Goal: Task Accomplishment & Management: Use online tool/utility

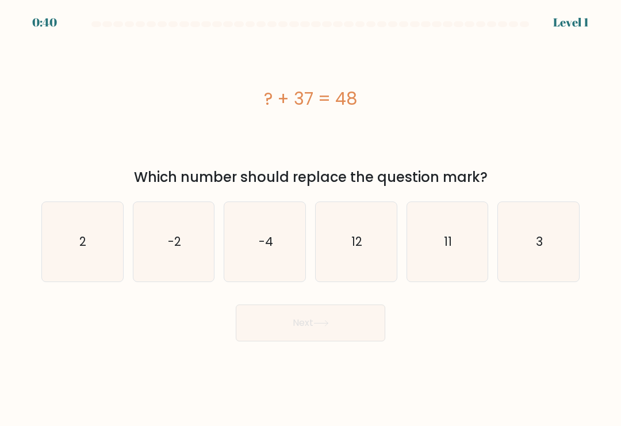
click at [365, 255] on icon "12" at bounding box center [355, 241] width 79 height 79
click at [311, 219] on input "d. 12" at bounding box center [311, 216] width 1 height 6
radio input "true"
click at [356, 337] on button "Next" at bounding box center [311, 322] width 150 height 37
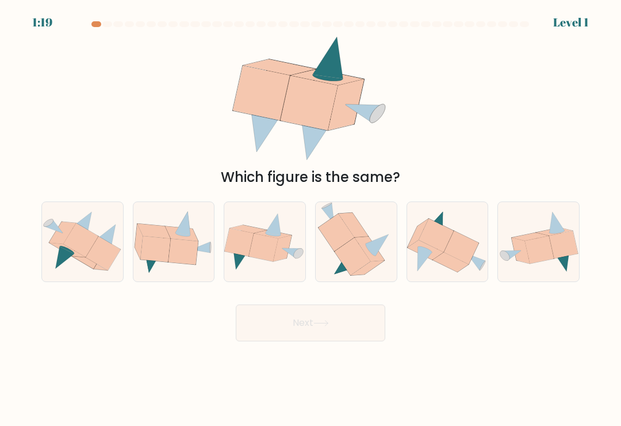
click at [105, 255] on icon at bounding box center [103, 253] width 35 height 34
click at [311, 219] on input "a." at bounding box center [311, 216] width 1 height 6
radio input "true"
click at [337, 333] on button "Next" at bounding box center [311, 322] width 150 height 37
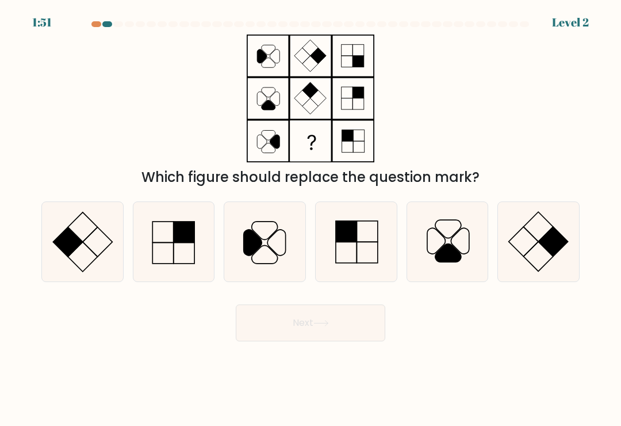
click at [92, 258] on icon at bounding box center [82, 241] width 79 height 79
click at [311, 219] on input "a." at bounding box center [311, 216] width 1 height 6
radio input "true"
click at [348, 336] on button "Next" at bounding box center [311, 322] width 150 height 37
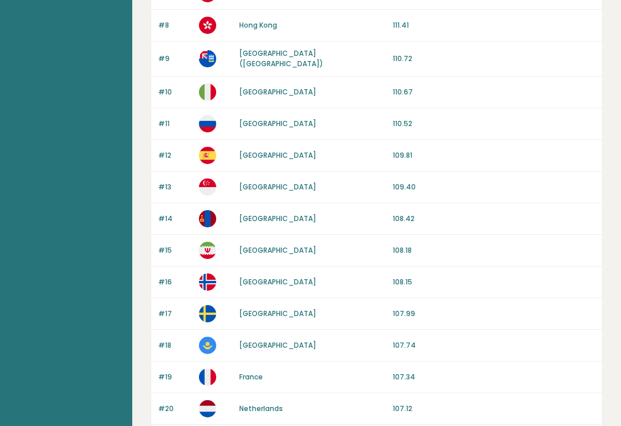
scroll to position [263, 0]
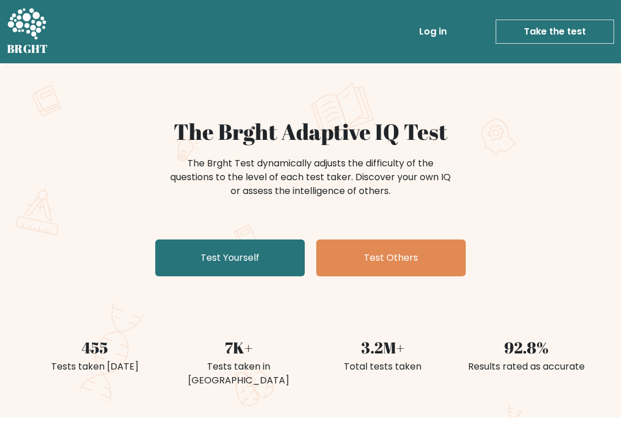
click at [402, 250] on link "Test Others" at bounding box center [391, 257] width 150 height 37
click at [273, 250] on link "Test Yourself" at bounding box center [230, 257] width 150 height 37
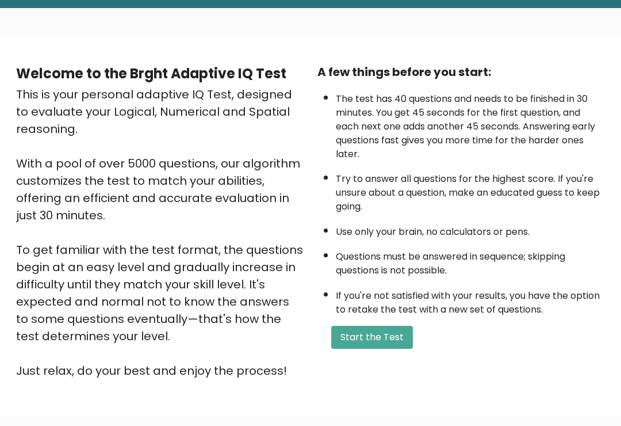
scroll to position [86, 0]
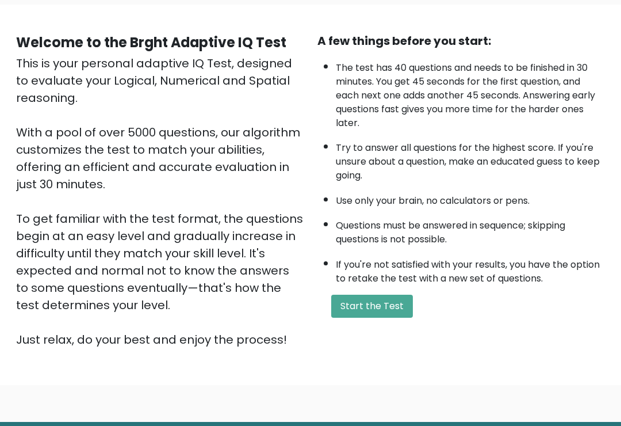
click at [369, 318] on button "Start the Test" at bounding box center [372, 306] width 82 height 23
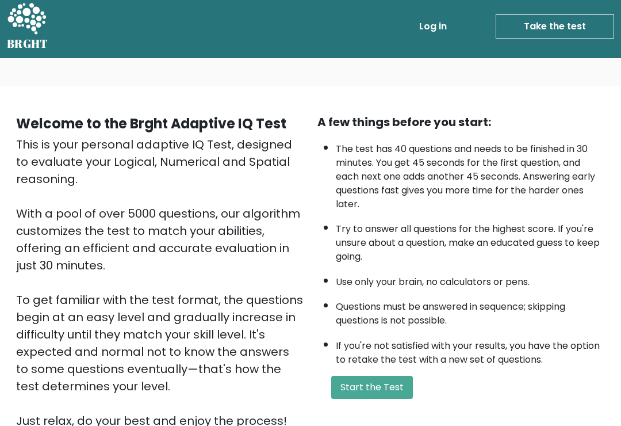
scroll to position [5, 0]
click at [373, 397] on button "Start the Test" at bounding box center [372, 387] width 82 height 23
